Goal: Task Accomplishment & Management: Complete application form

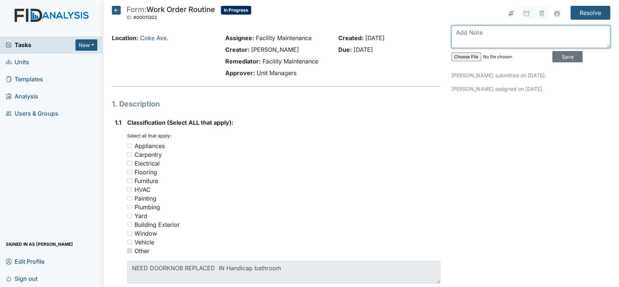
click at [456, 29] on textarea at bounding box center [531, 37] width 159 height 23
type textarea "doorknob in handicap bathroom is replaced"
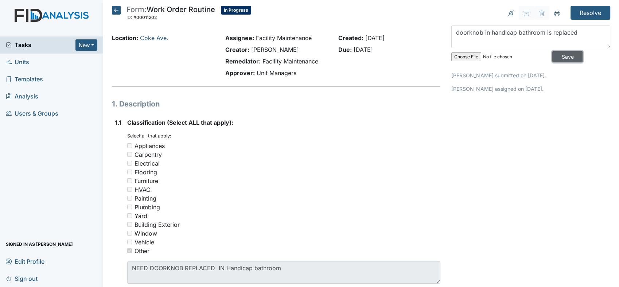
click at [556, 52] on input "Save" at bounding box center [568, 56] width 30 height 11
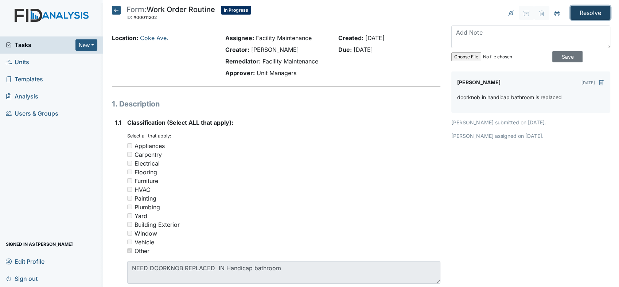
click at [577, 12] on input "Resolve" at bounding box center [591, 13] width 40 height 14
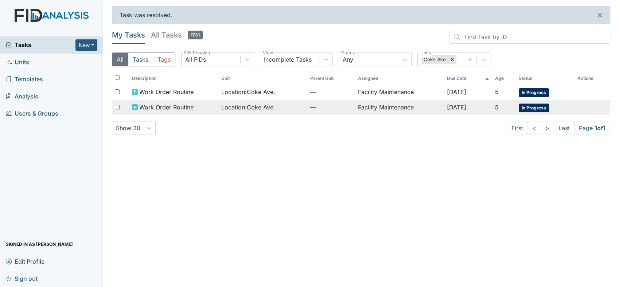
click at [252, 105] on span "Location : Coke Ave." at bounding box center [248, 107] width 54 height 9
click at [181, 108] on span "Work Order Routine" at bounding box center [166, 107] width 54 height 9
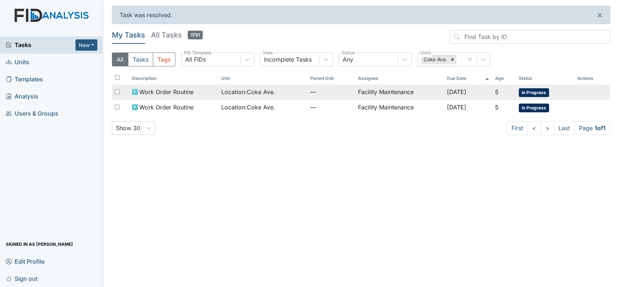
click at [177, 89] on span "Work Order Routine" at bounding box center [166, 92] width 54 height 9
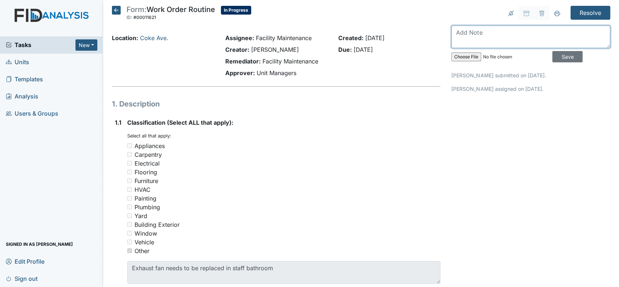
click at [457, 33] on textarea at bounding box center [531, 37] width 159 height 23
type textarea "needed to ordered a new exhaust fan (broan fan)"
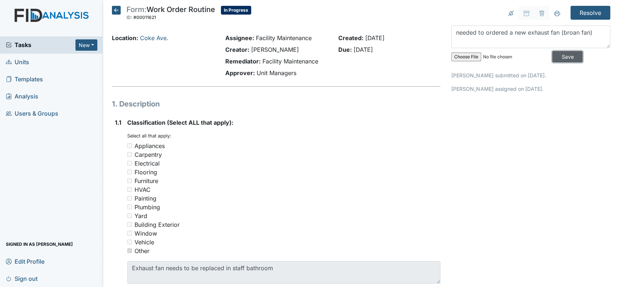
click at [561, 57] on input "Save" at bounding box center [568, 56] width 30 height 11
